Goal: Task Accomplishment & Management: Manage account settings

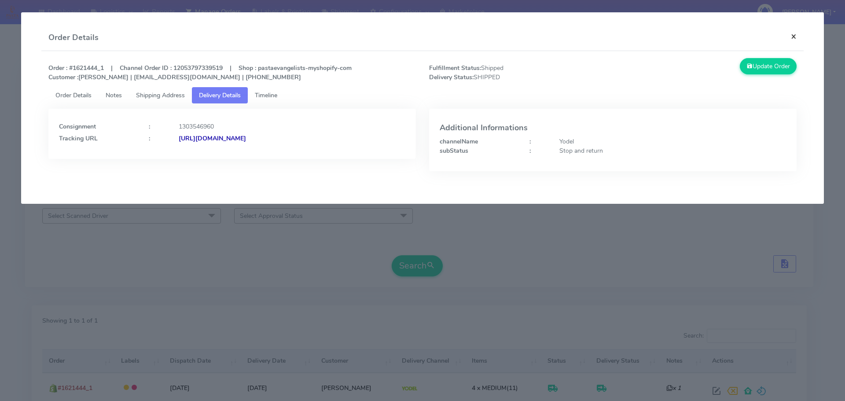
click at [797, 34] on button "×" at bounding box center [794, 36] width 20 height 23
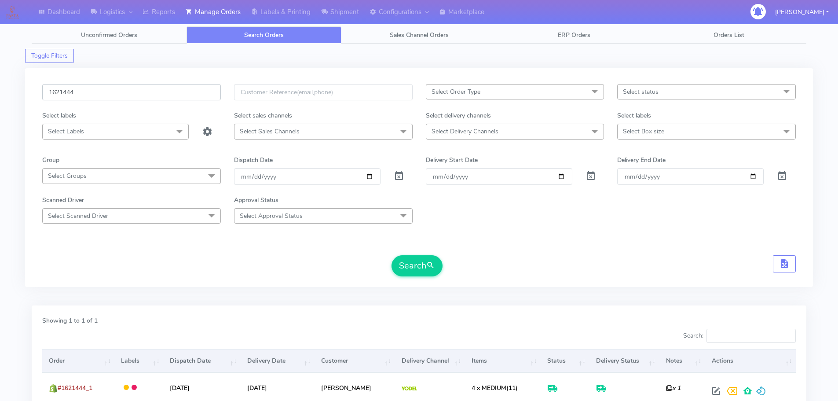
click at [120, 95] on input "1621444" at bounding box center [131, 92] width 179 height 16
paste input "4492"
type input "1624492"
click at [399, 177] on span at bounding box center [399, 178] width 11 height 8
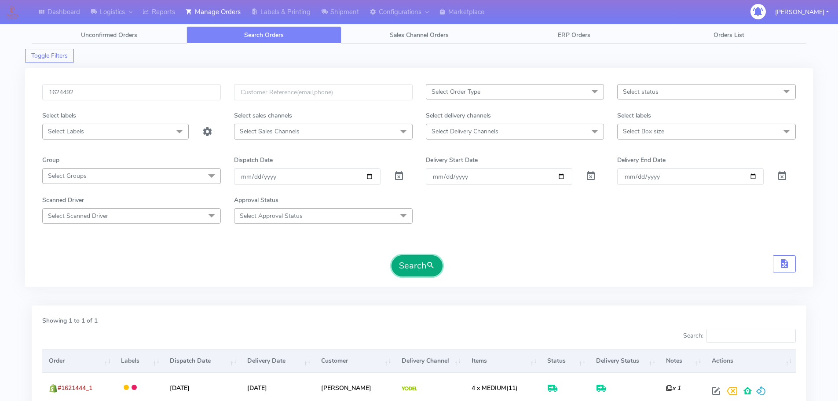
click at [422, 265] on button "Search" at bounding box center [417, 265] width 51 height 21
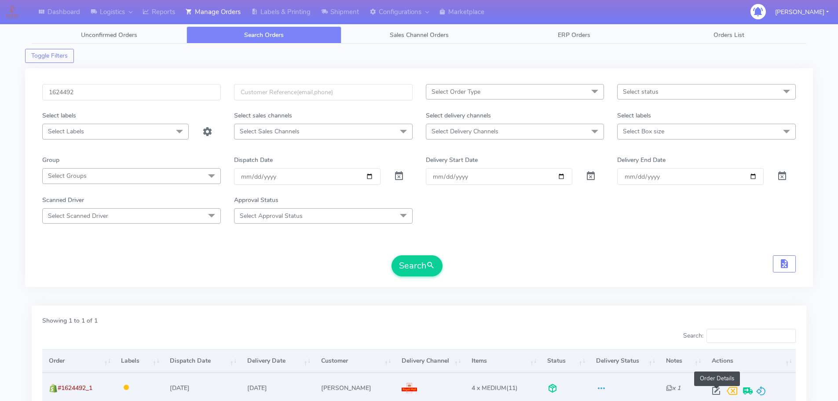
click at [716, 392] on span at bounding box center [717, 393] width 16 height 8
select select "3"
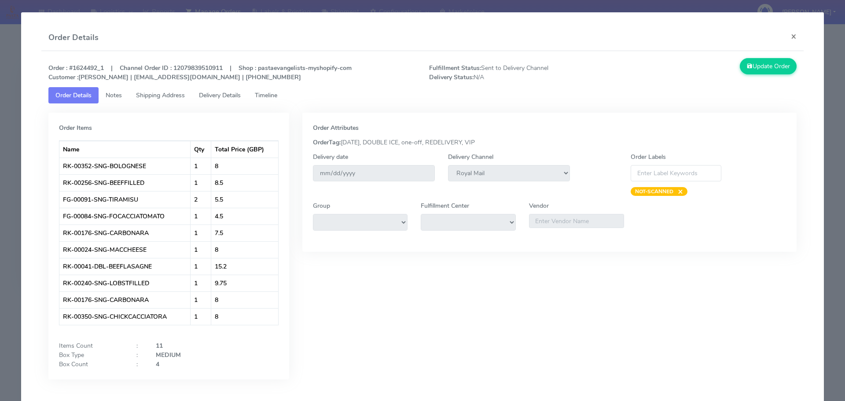
click at [272, 93] on span "Timeline" at bounding box center [266, 95] width 22 height 8
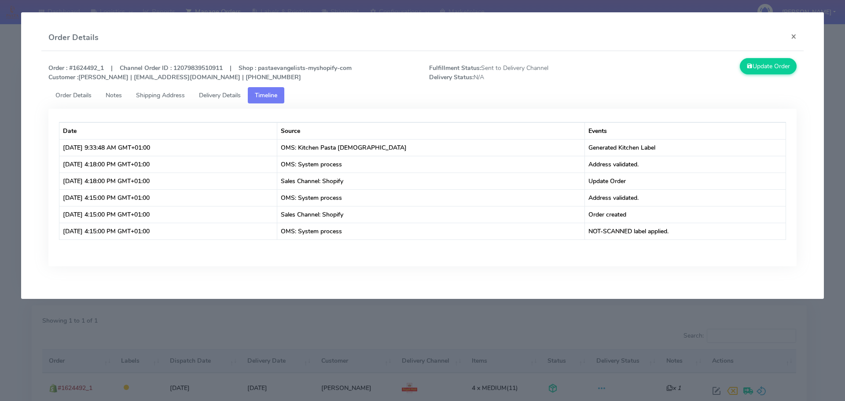
click at [162, 98] on span "Shipping Address" at bounding box center [160, 95] width 49 height 8
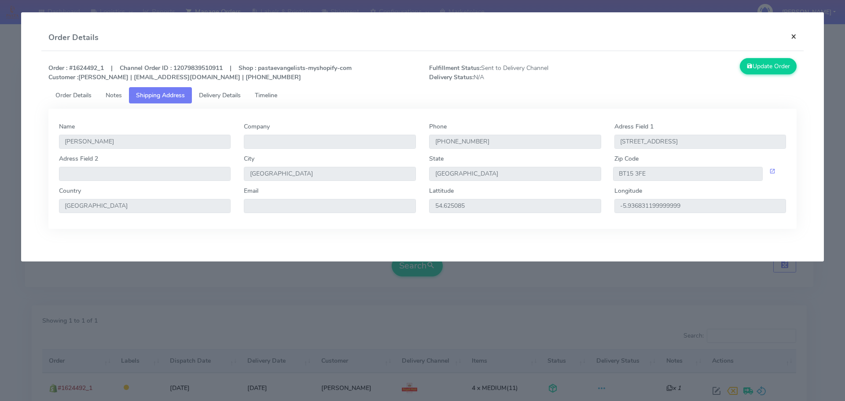
click at [790, 39] on button "×" at bounding box center [794, 36] width 20 height 23
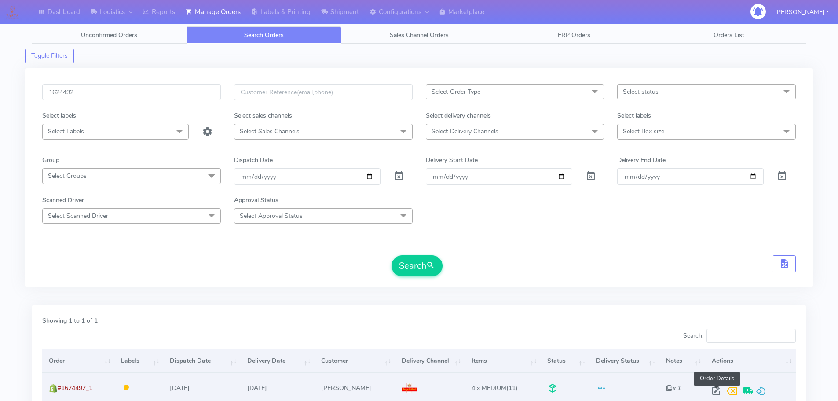
click at [718, 390] on span at bounding box center [717, 393] width 16 height 8
select select "3"
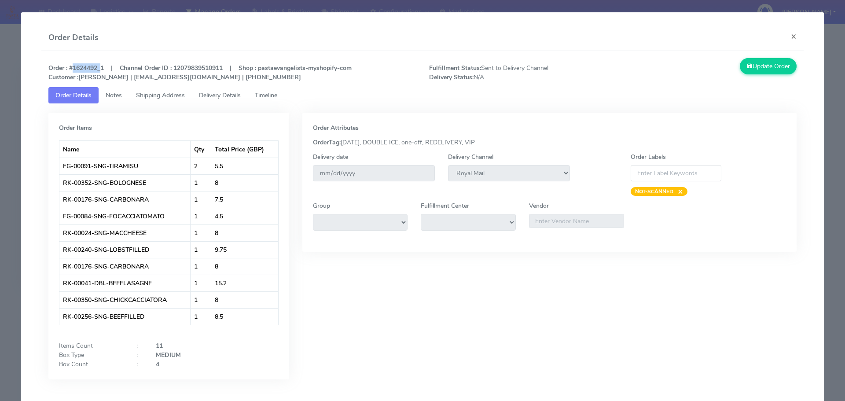
drag, startPoint x: 70, startPoint y: 66, endPoint x: 97, endPoint y: 68, distance: 27.8
click at [97, 68] on strong "Order : #1624492_1 | Channel Order ID : 12079839510911 | Shop : pastaevangelist…" at bounding box center [199, 73] width 303 height 18
copy strong "#1624492"
click at [786, 39] on button "×" at bounding box center [794, 36] width 20 height 23
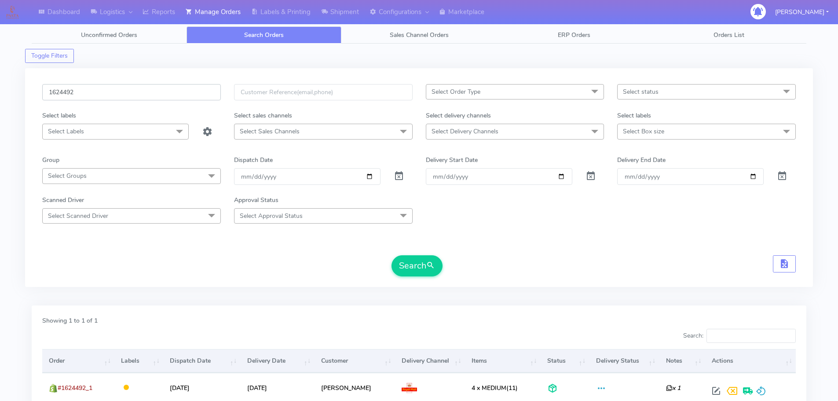
click at [104, 90] on input "1624492" at bounding box center [131, 92] width 179 height 16
paste input "733"
type input "1624733"
click at [403, 176] on span at bounding box center [399, 178] width 11 height 8
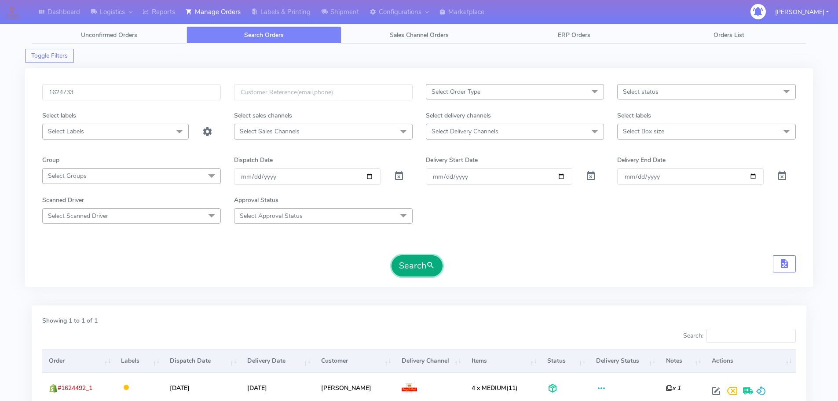
click at [412, 275] on button "Search" at bounding box center [417, 265] width 51 height 21
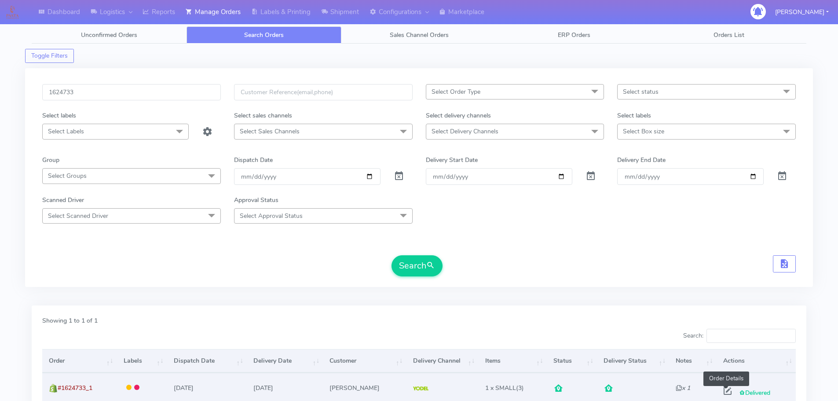
click at [726, 392] on span at bounding box center [728, 393] width 16 height 8
select select "5"
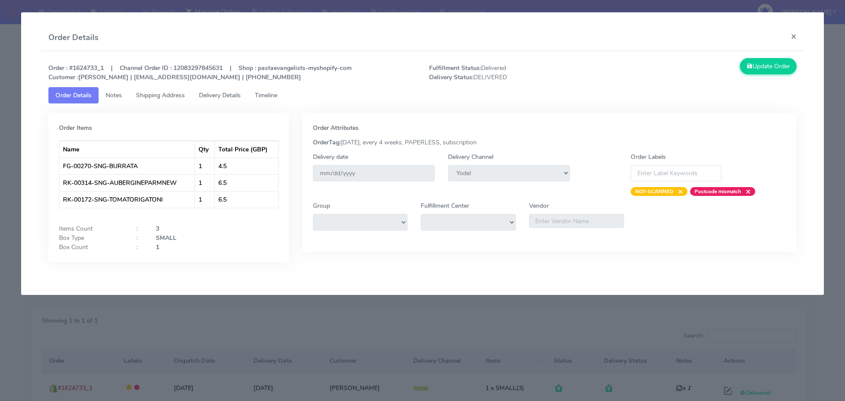
click at [215, 99] on span "Delivery Details" at bounding box center [220, 95] width 42 height 8
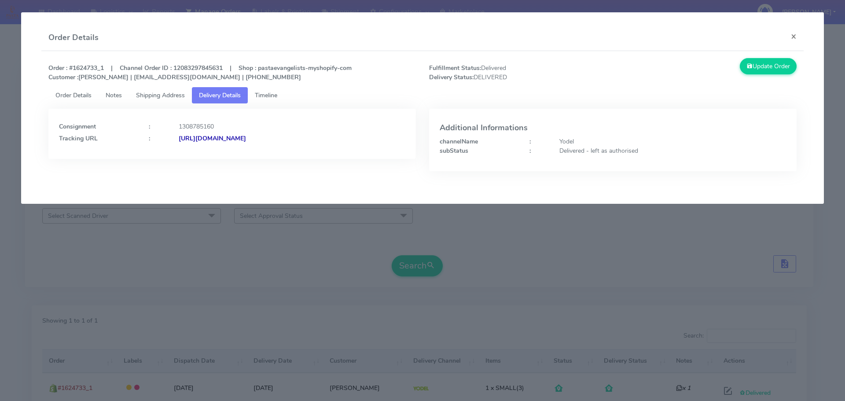
click at [153, 94] on span "Shipping Address" at bounding box center [160, 95] width 49 height 8
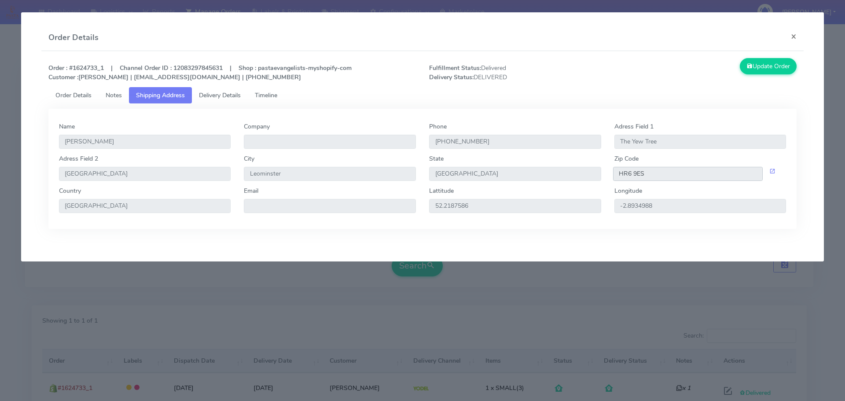
drag, startPoint x: 645, startPoint y: 174, endPoint x: 614, endPoint y: 177, distance: 31.4
click at [616, 176] on input "HR6 9ES" at bounding box center [688, 174] width 150 height 14
click at [230, 93] on span "Delivery Details" at bounding box center [220, 95] width 42 height 8
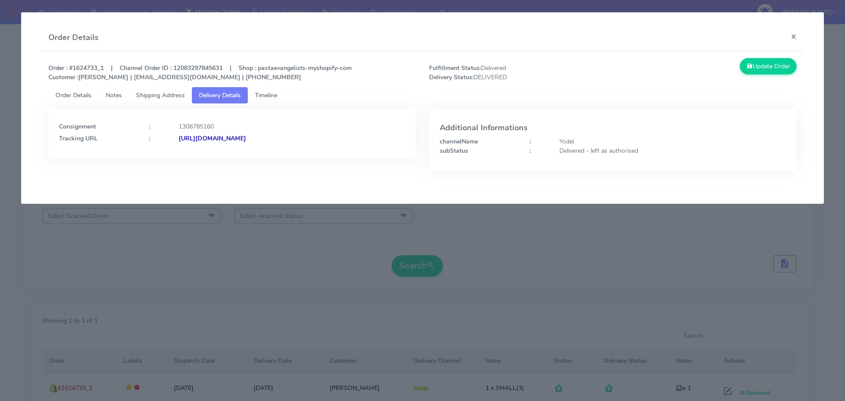
click at [246, 137] on strong "[URL][DOMAIN_NAME]" at bounding box center [212, 138] width 67 height 8
